Goal: Information Seeking & Learning: Learn about a topic

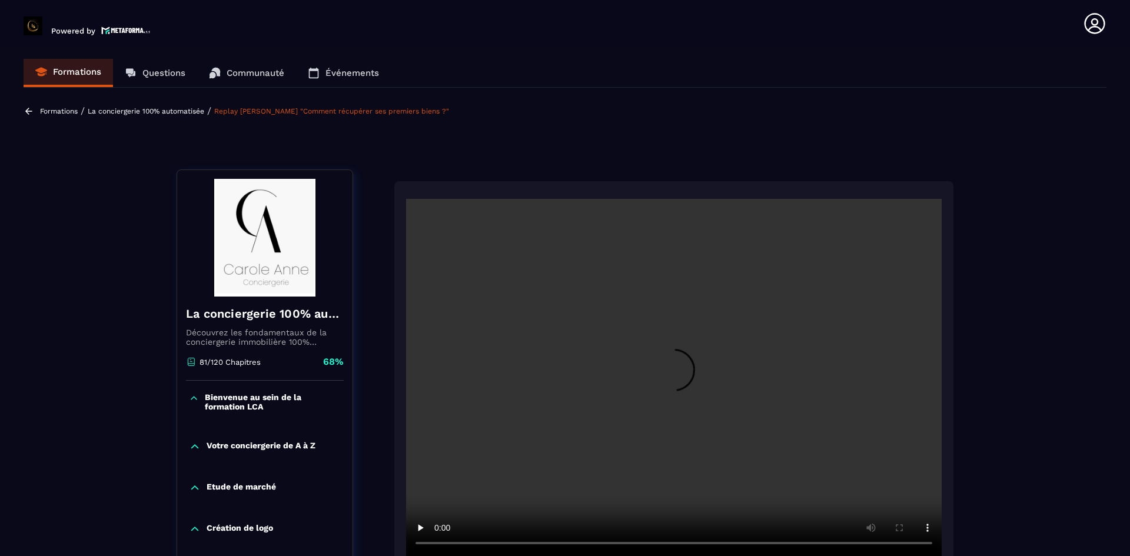
scroll to position [64, 0]
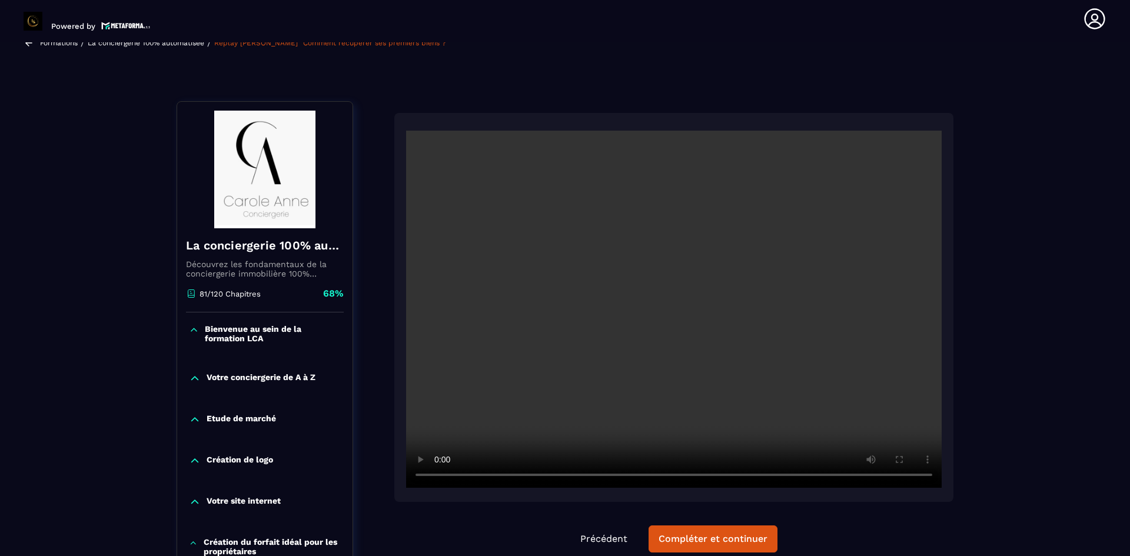
click at [904, 495] on div at bounding box center [673, 307] width 559 height 389
click at [748, 537] on div "Compléter et continuer" at bounding box center [713, 539] width 109 height 12
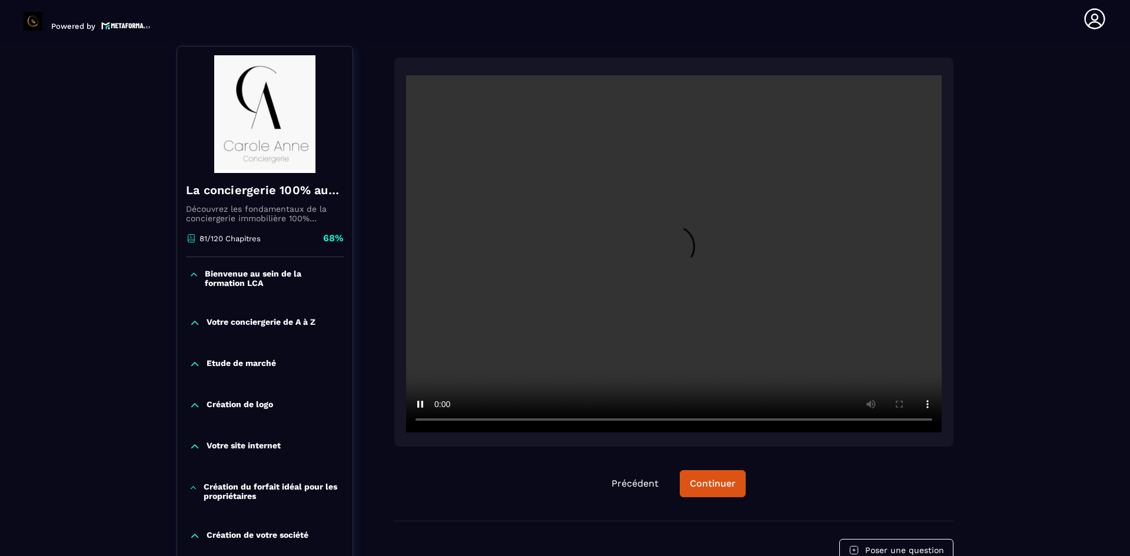
scroll to position [118, 0]
click at [700, 486] on div "Continuer" at bounding box center [713, 485] width 46 height 12
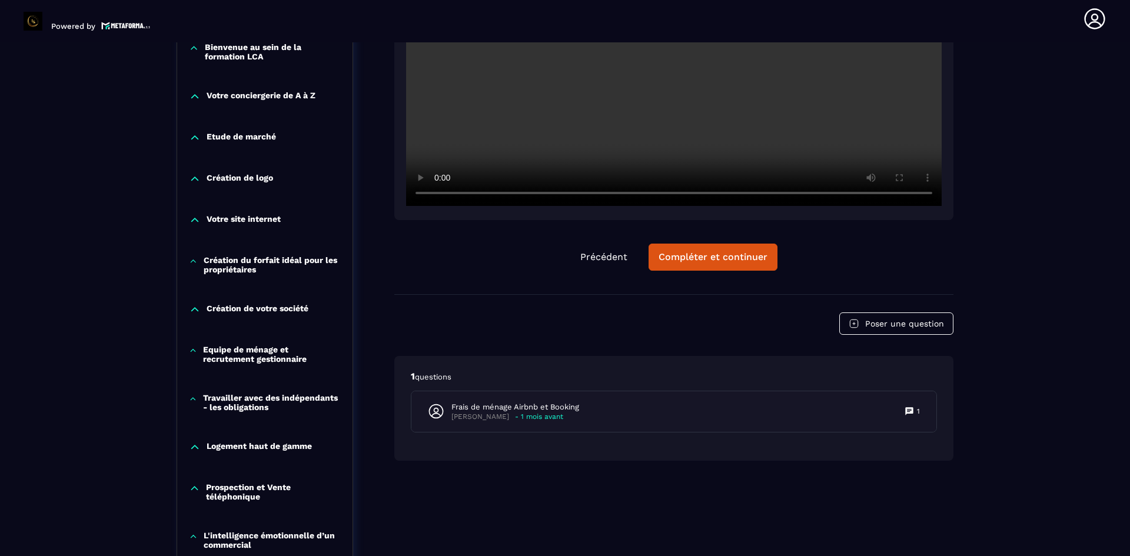
scroll to position [353, 0]
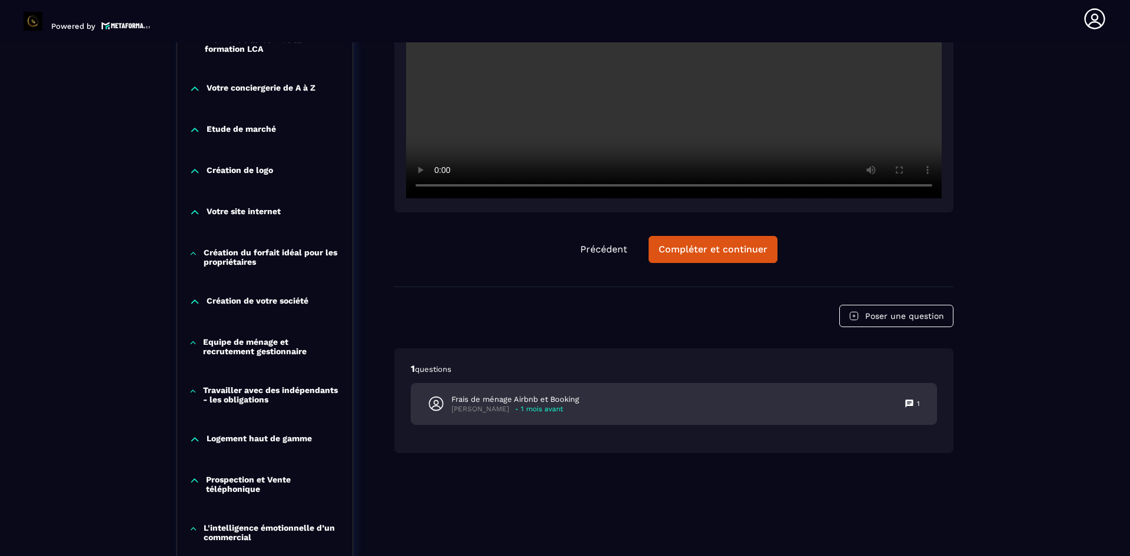
click at [480, 395] on p "Frais de ménage Airbnb et Booking" at bounding box center [516, 399] width 128 height 11
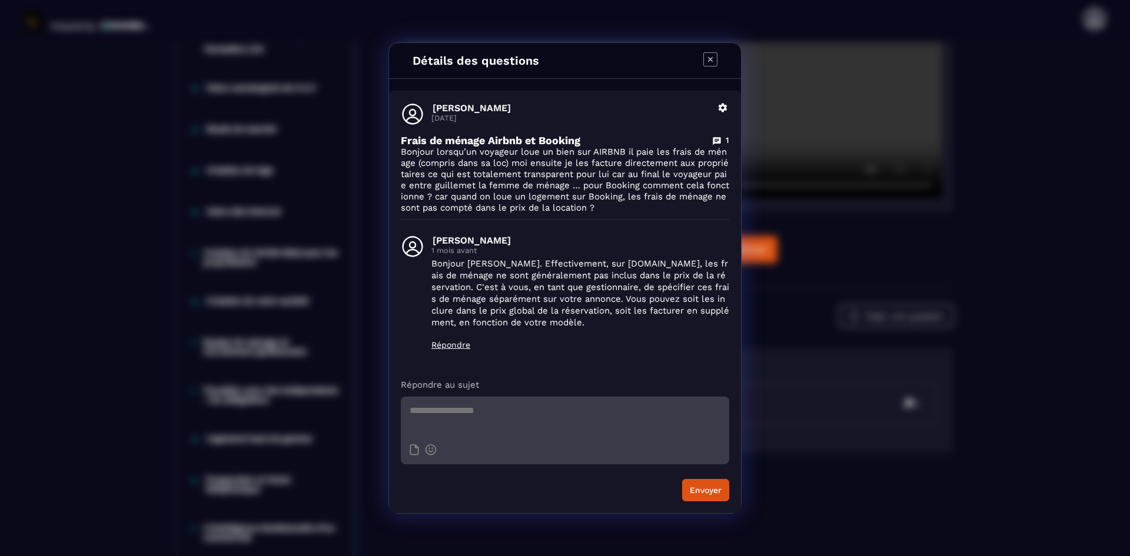
click at [711, 56] on icon "Modal window" at bounding box center [711, 59] width 14 height 14
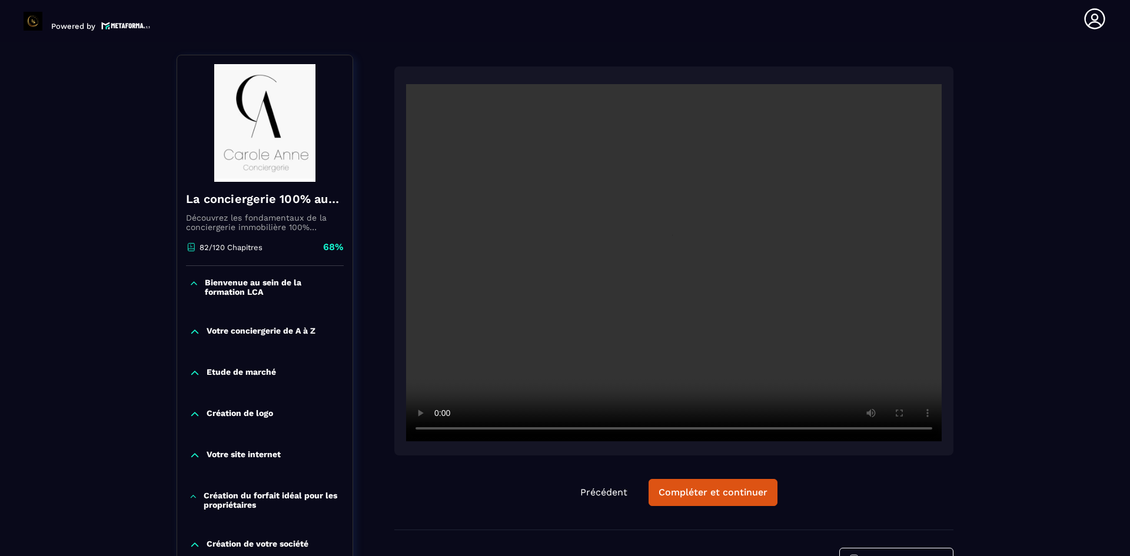
scroll to position [118, 0]
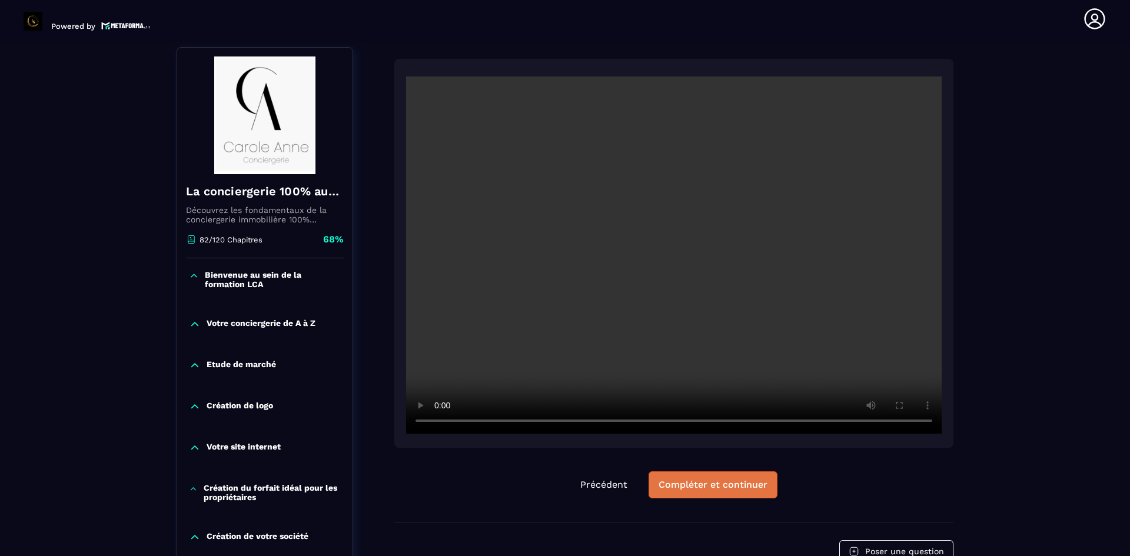
click at [706, 483] on div "Compléter et continuer" at bounding box center [713, 485] width 109 height 12
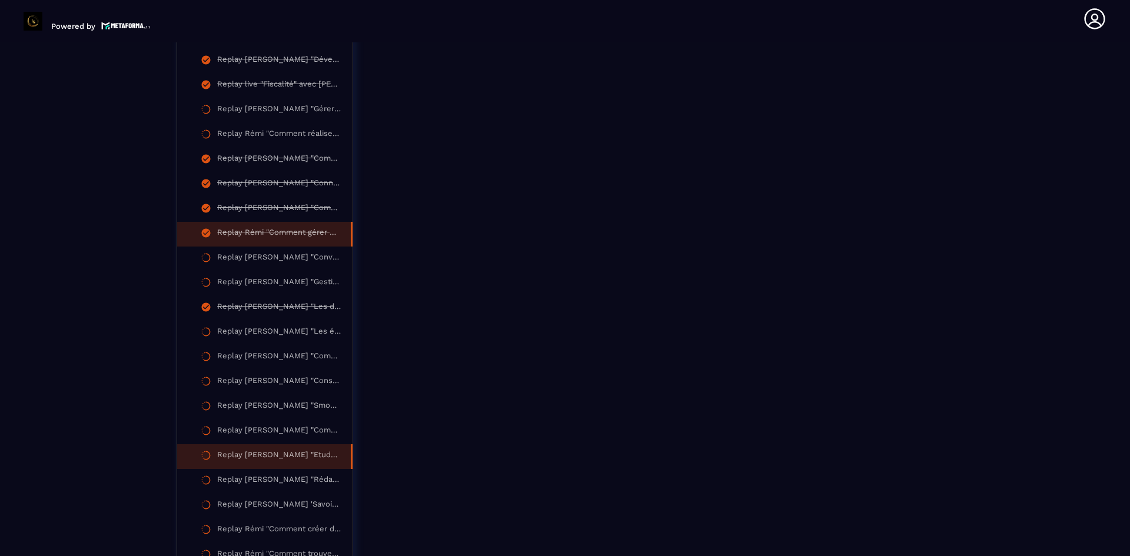
scroll to position [1590, 0]
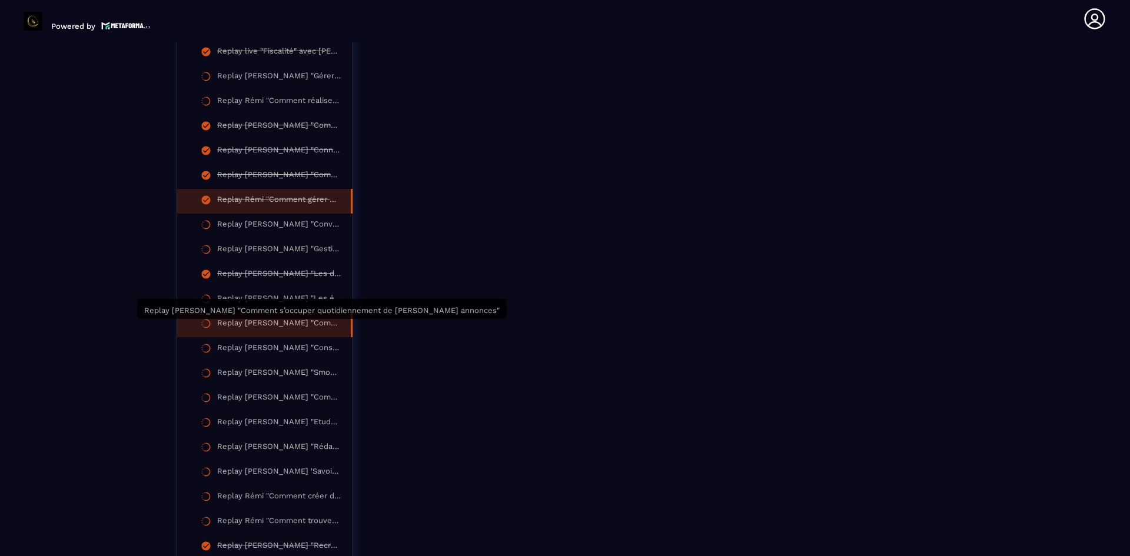
click at [298, 327] on div "Replay [PERSON_NAME] "Comment s’occuper quotidiennement de [PERSON_NAME] annonc…" at bounding box center [278, 324] width 122 height 13
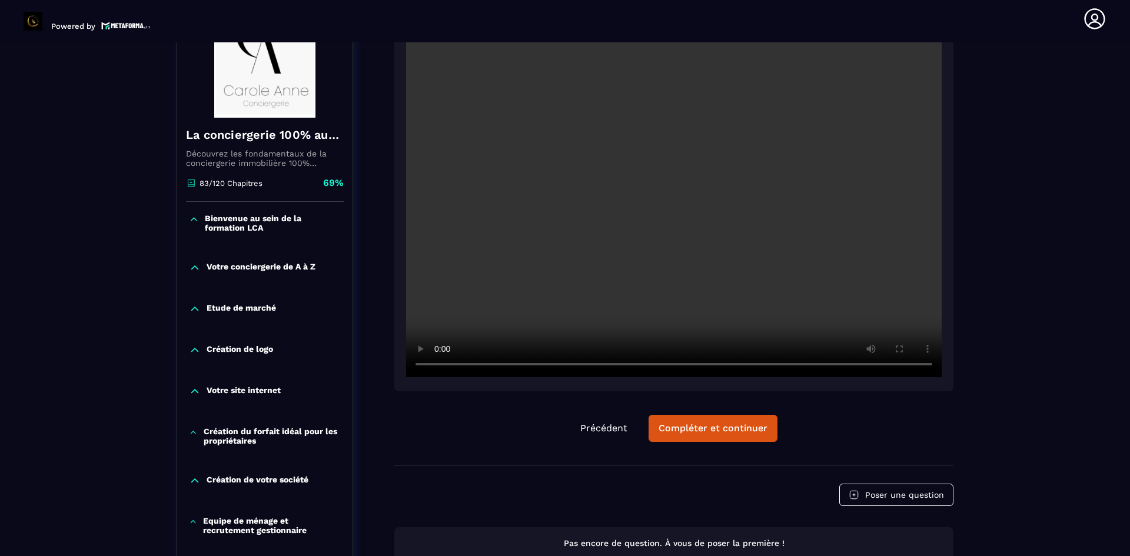
scroll to position [181, 0]
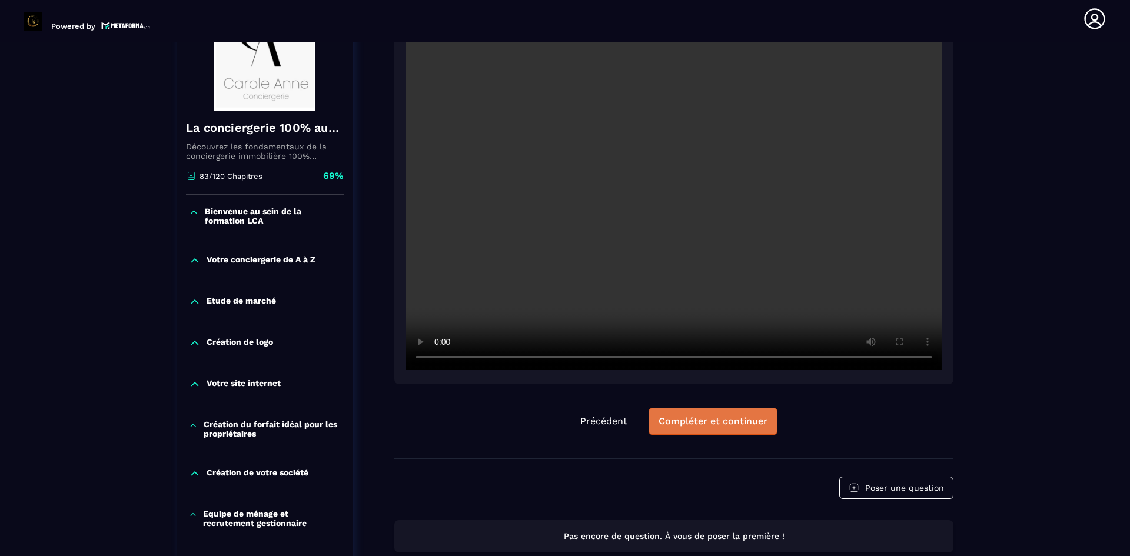
click at [728, 426] on div "Compléter et continuer" at bounding box center [713, 422] width 109 height 12
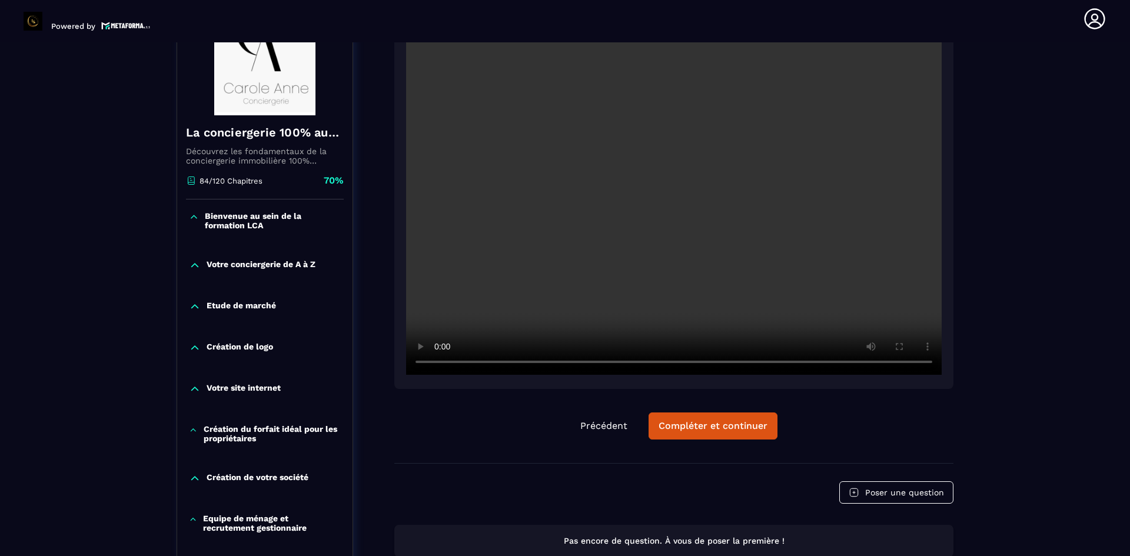
scroll to position [118, 0]
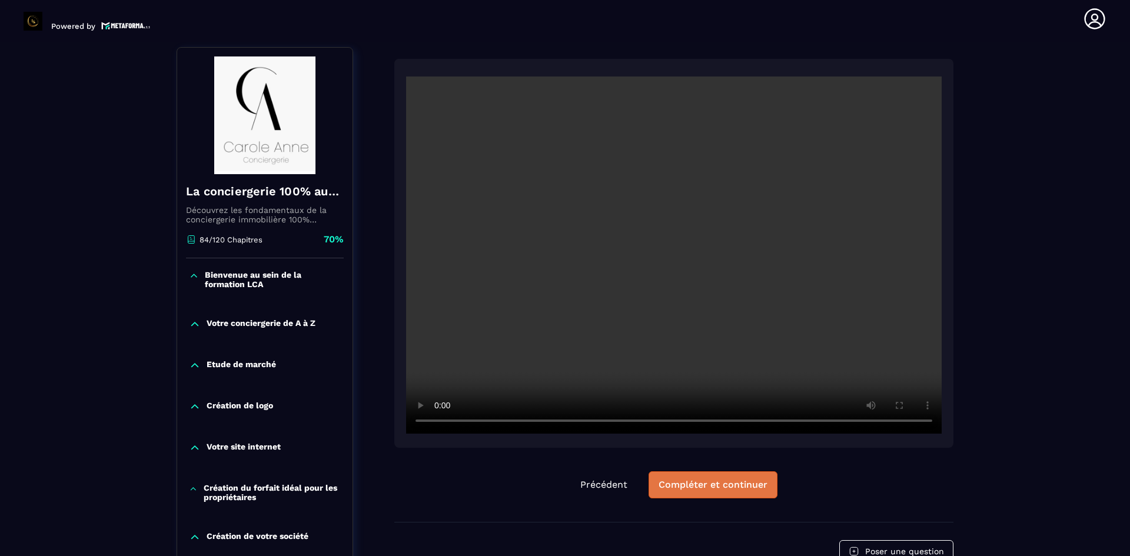
click at [687, 492] on button "Compléter et continuer" at bounding box center [713, 485] width 129 height 27
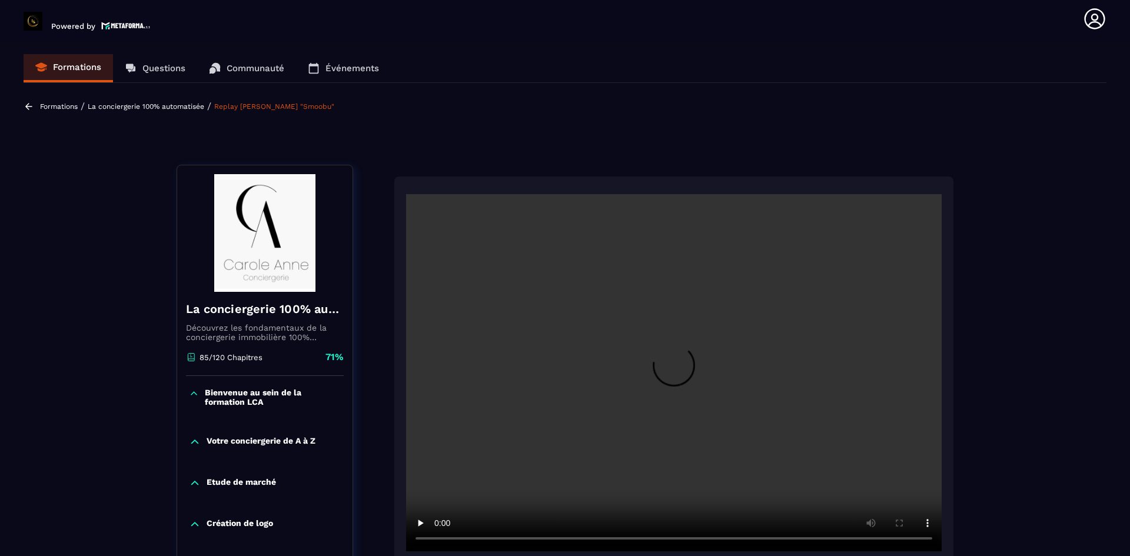
scroll to position [118, 0]
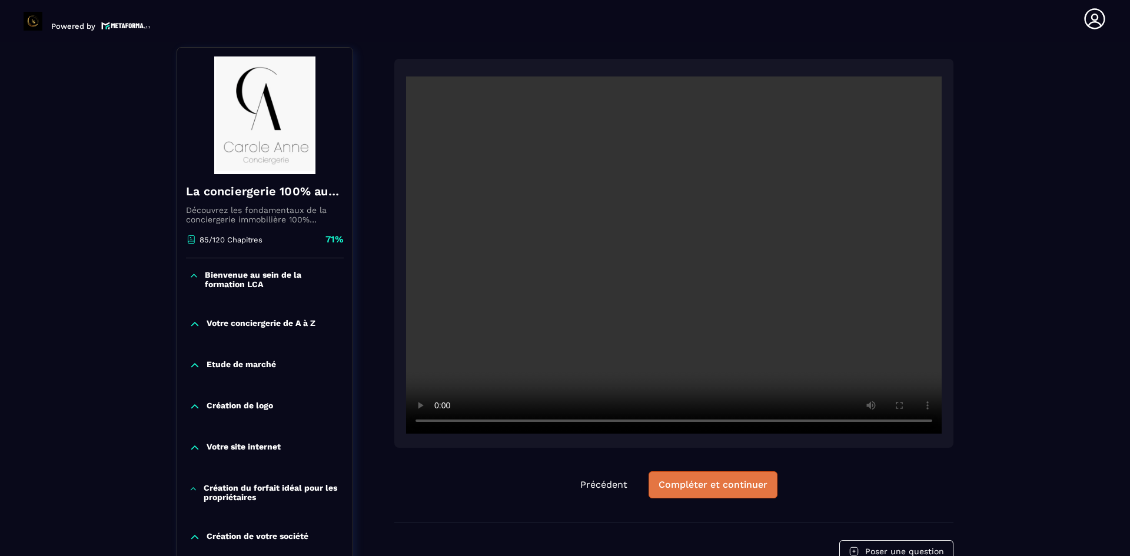
click at [711, 482] on div "Compléter et continuer" at bounding box center [713, 485] width 109 height 12
